Goal: Navigation & Orientation: Find specific page/section

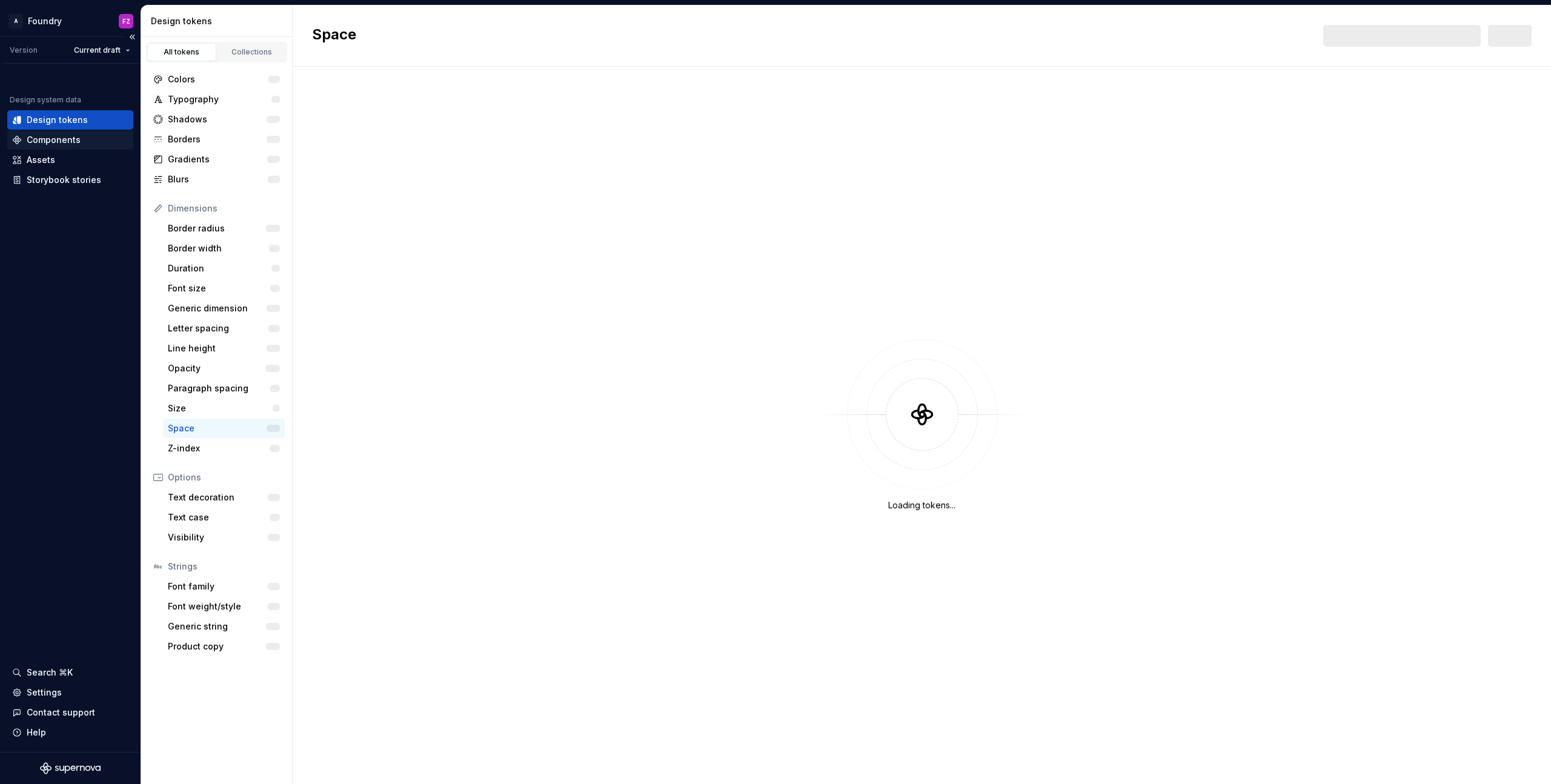
click at [64, 141] on div "Components" at bounding box center [54, 139] width 54 height 12
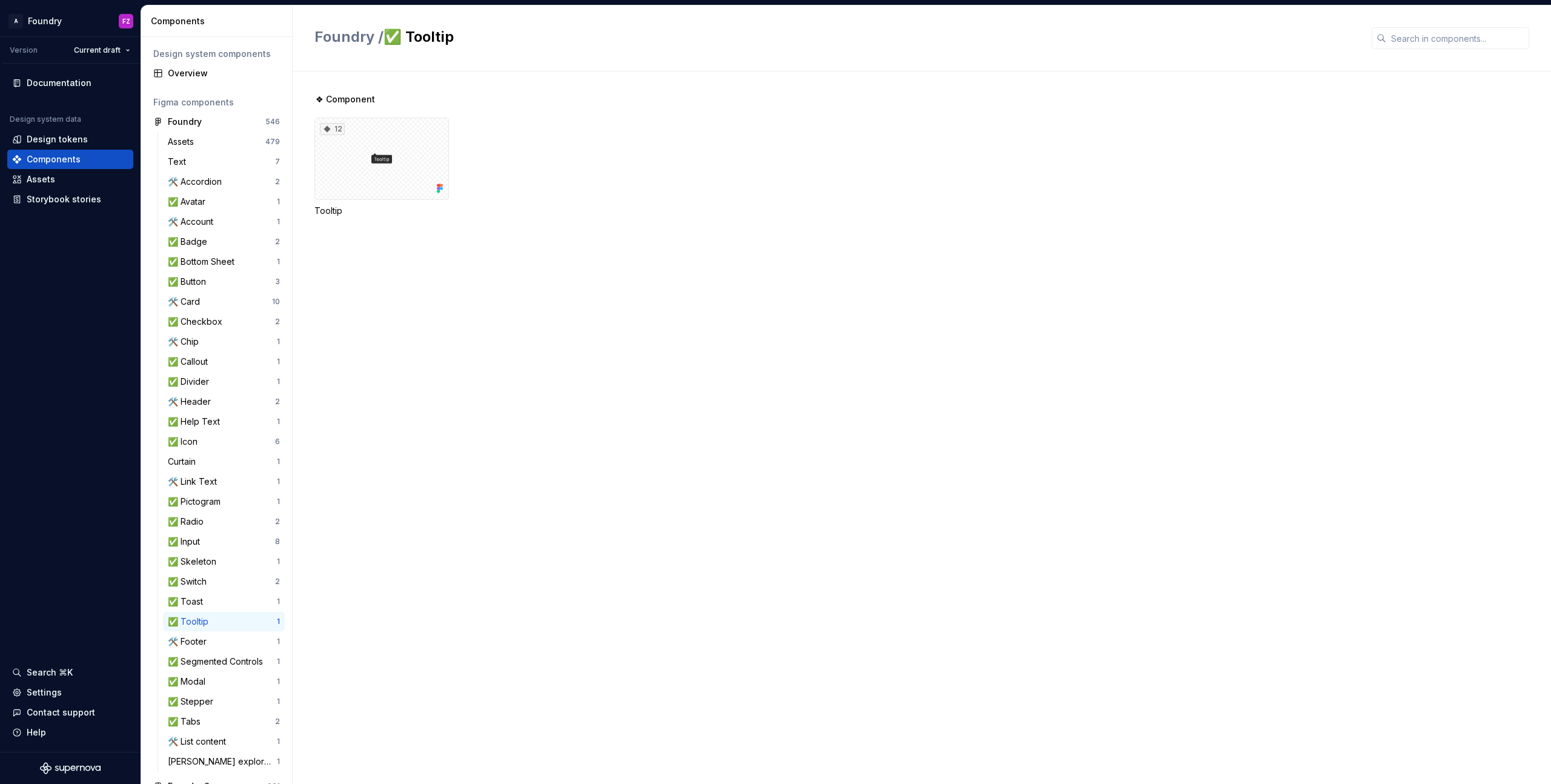
scroll to position [104, 0]
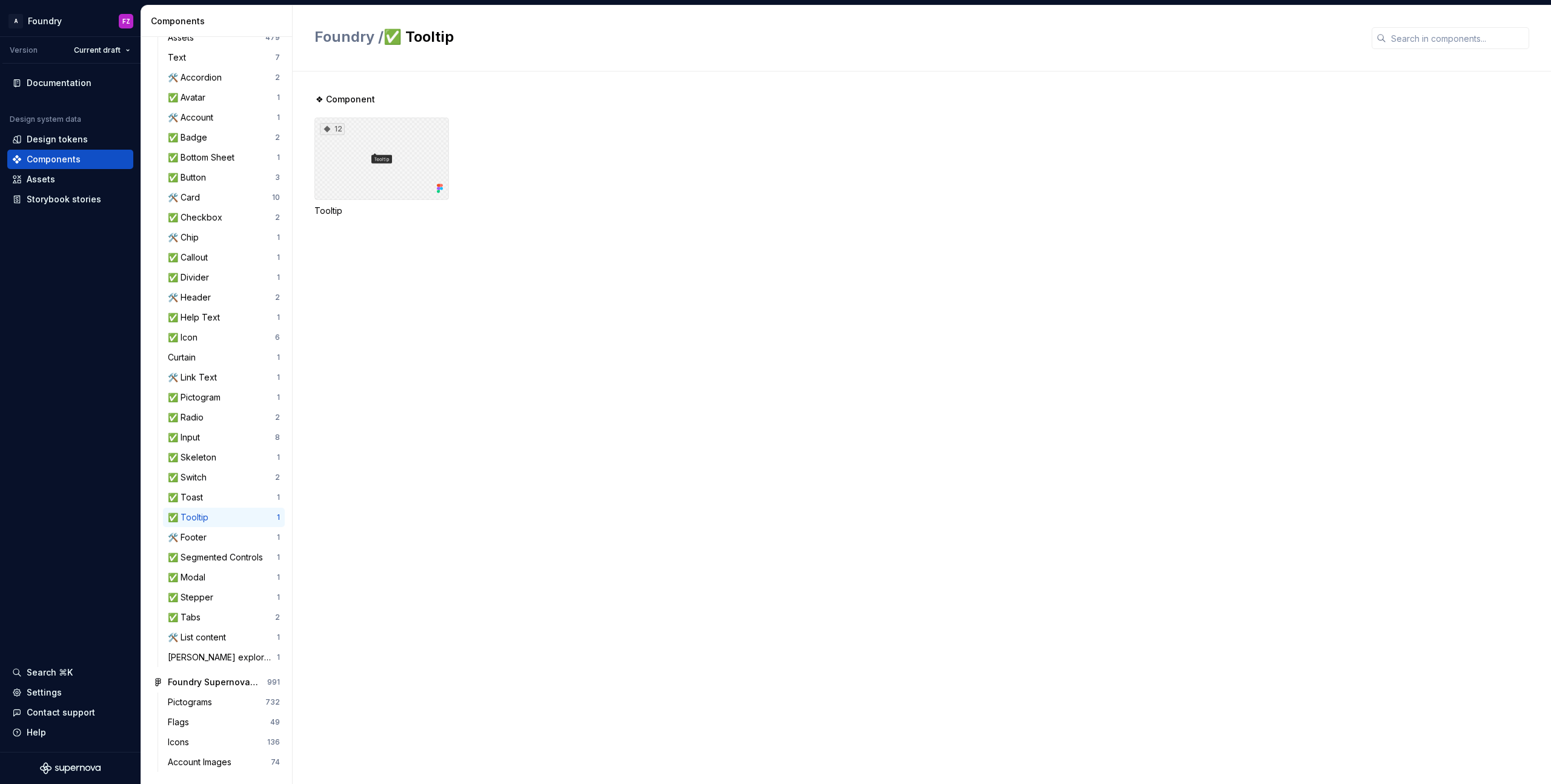
click at [404, 170] on div "12" at bounding box center [381, 159] width 134 height 82
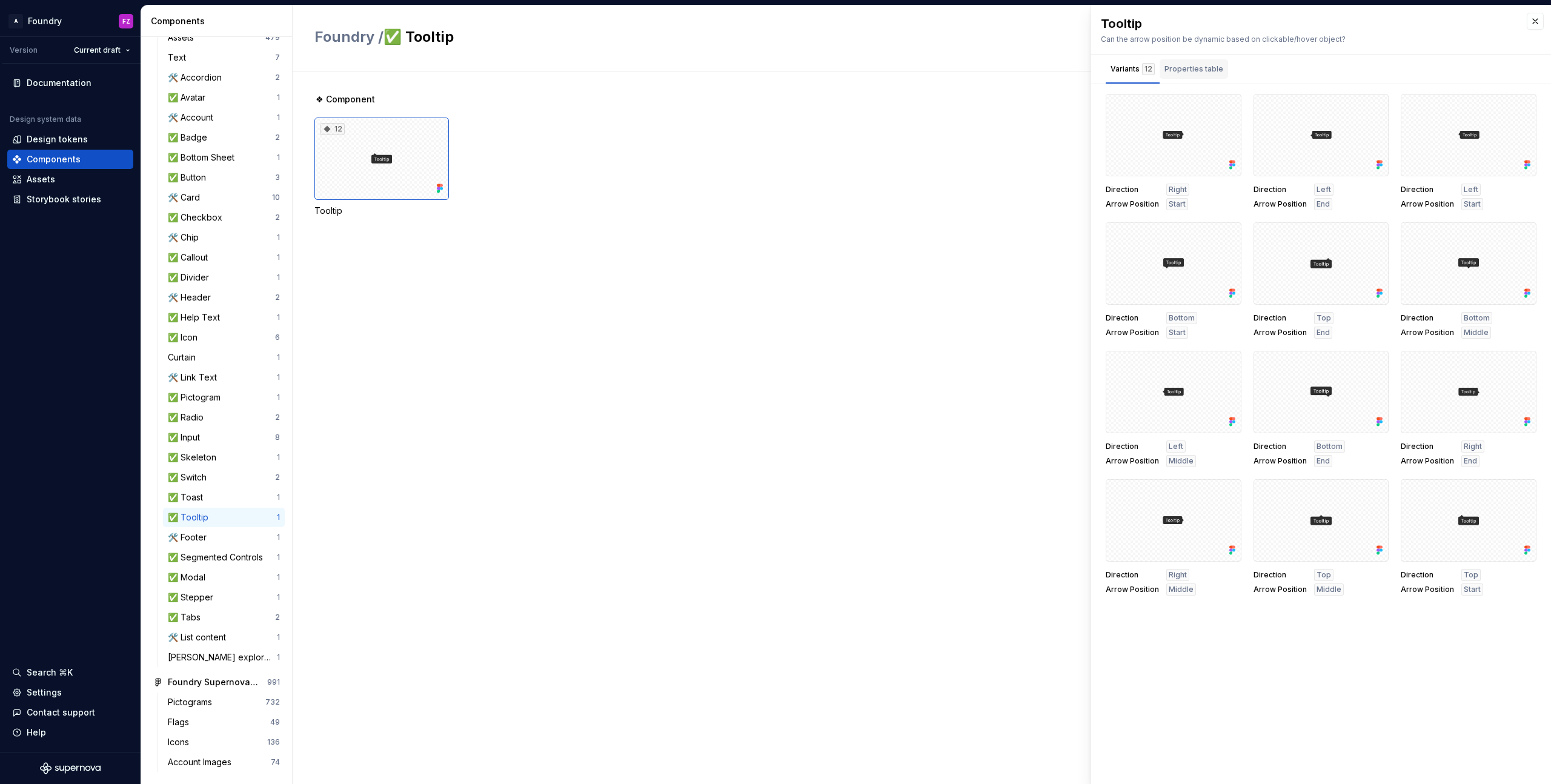
click at [1203, 73] on div "Properties table" at bounding box center [1193, 69] width 59 height 12
